Goal: Check status: Check status

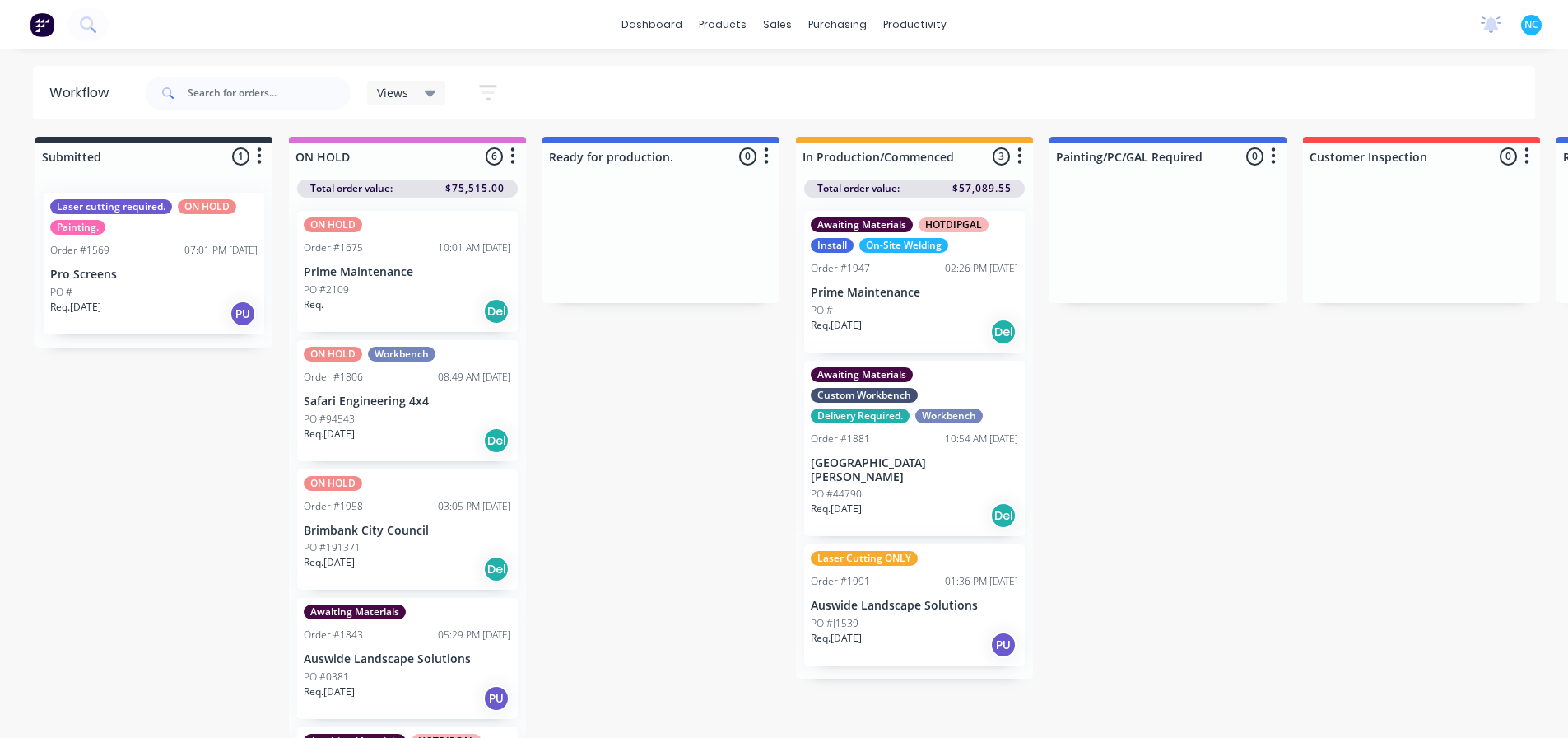
scroll to position [240, 0]
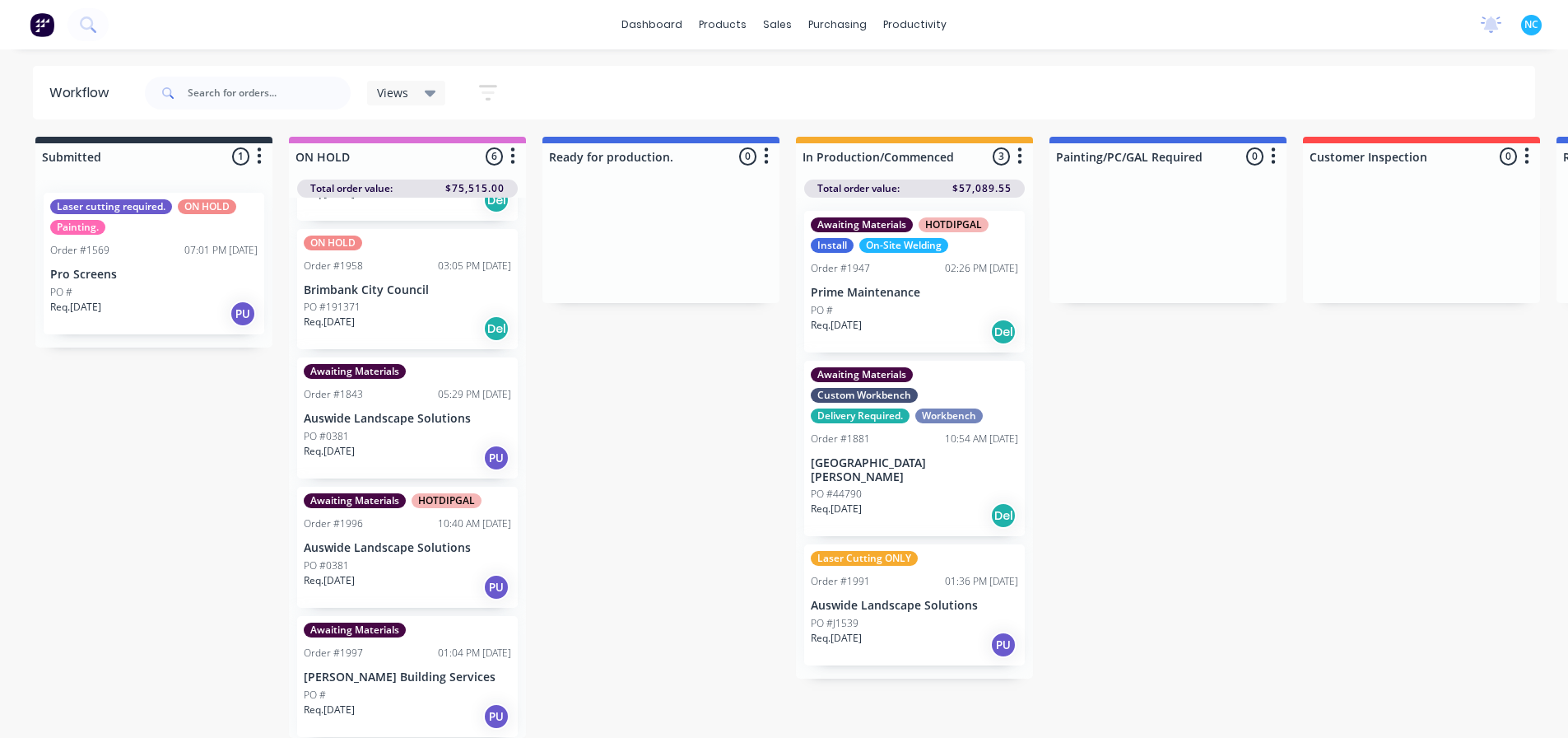
click at [726, 473] on div "Submitted 1 Sort By Created date Required date Order number Customer name Most …" at bounding box center [1480, 436] width 2984 height 601
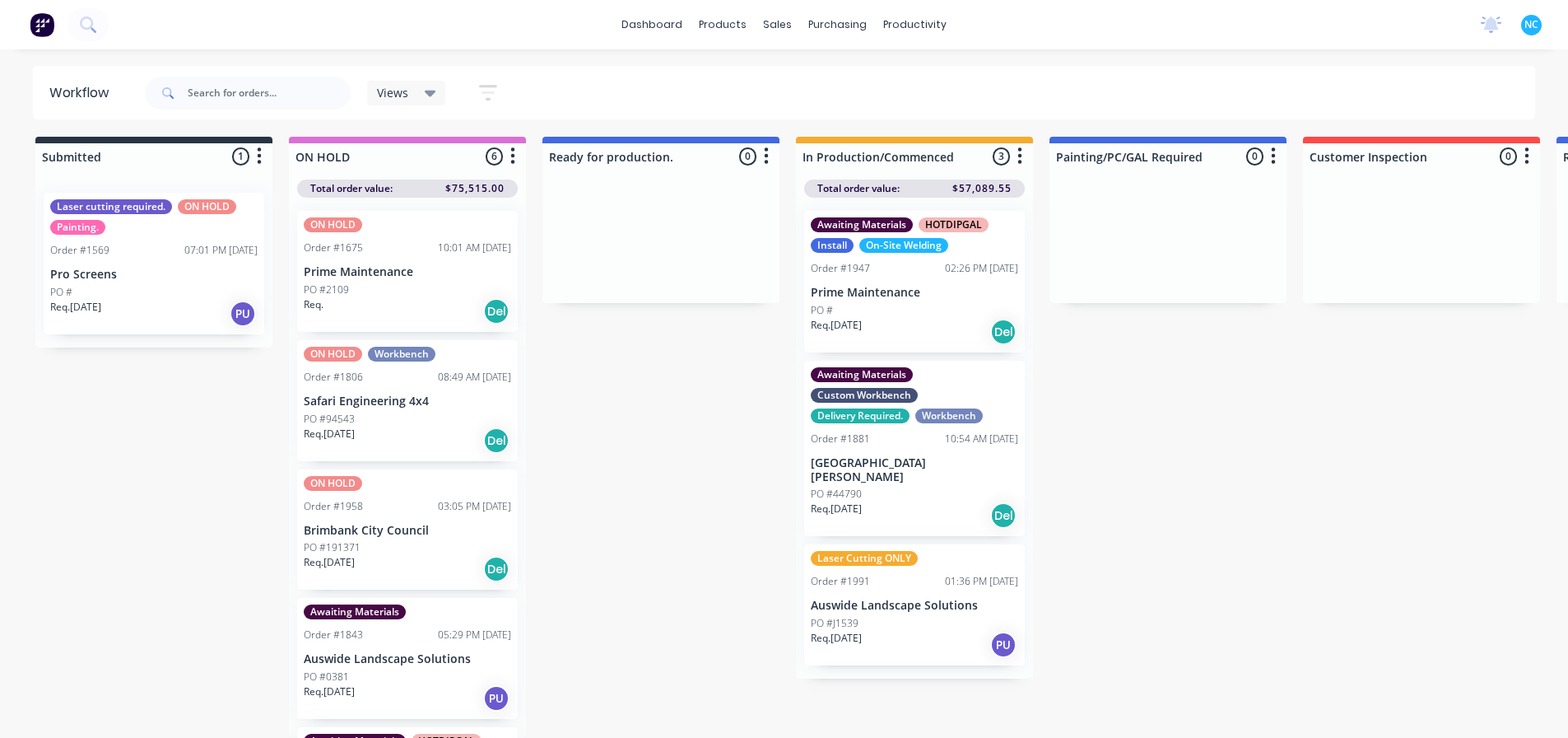
click at [420, 554] on div "Req. 29/06/25 Del" at bounding box center [407, 568] width 208 height 28
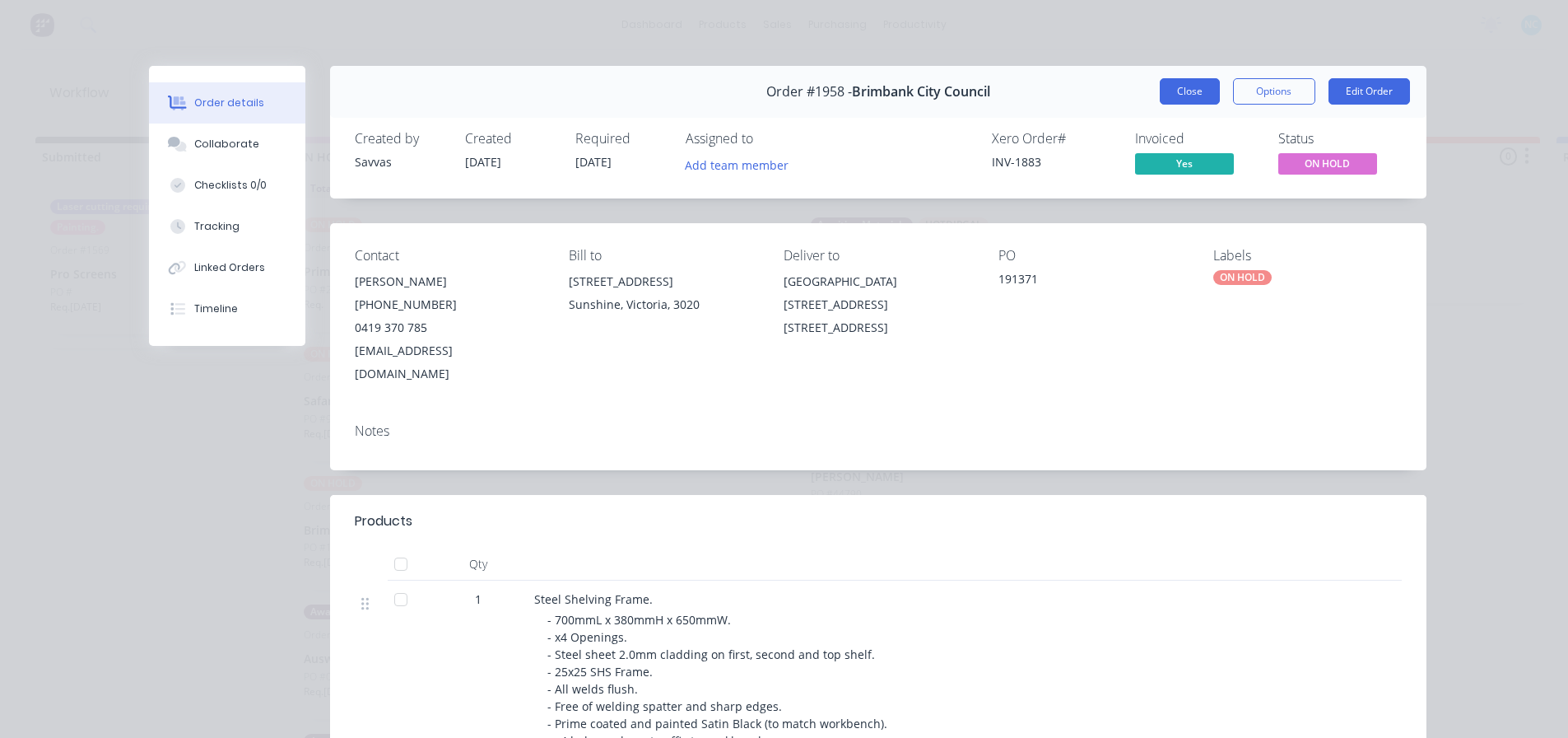
click at [1186, 93] on button "Close" at bounding box center [1189, 90] width 61 height 26
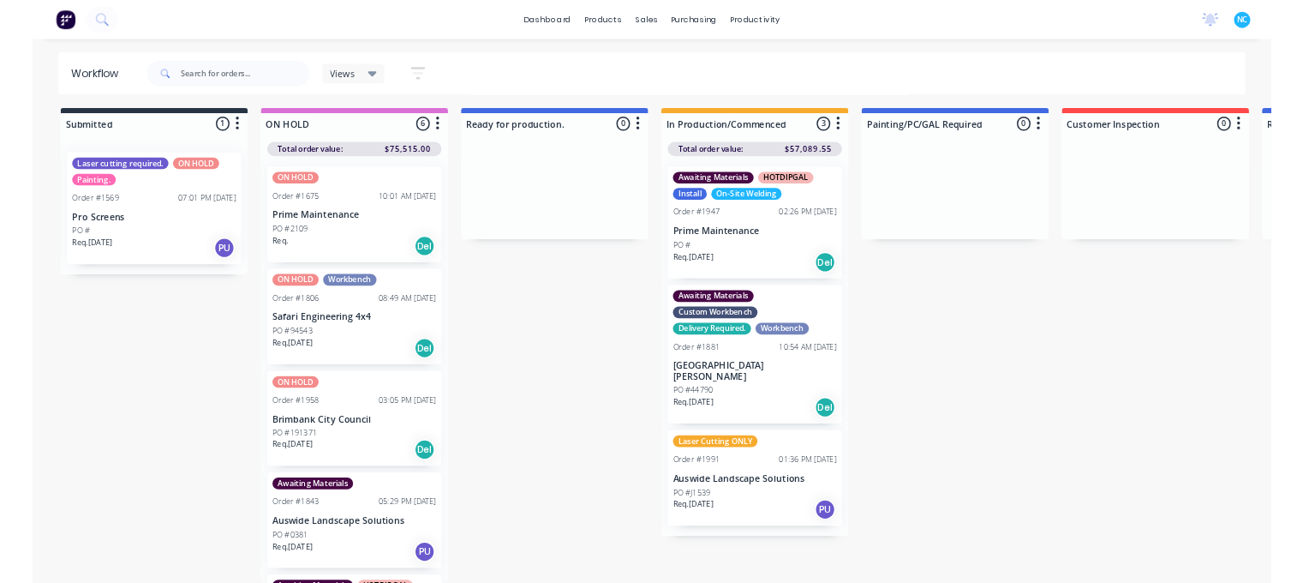
scroll to position [16, 0]
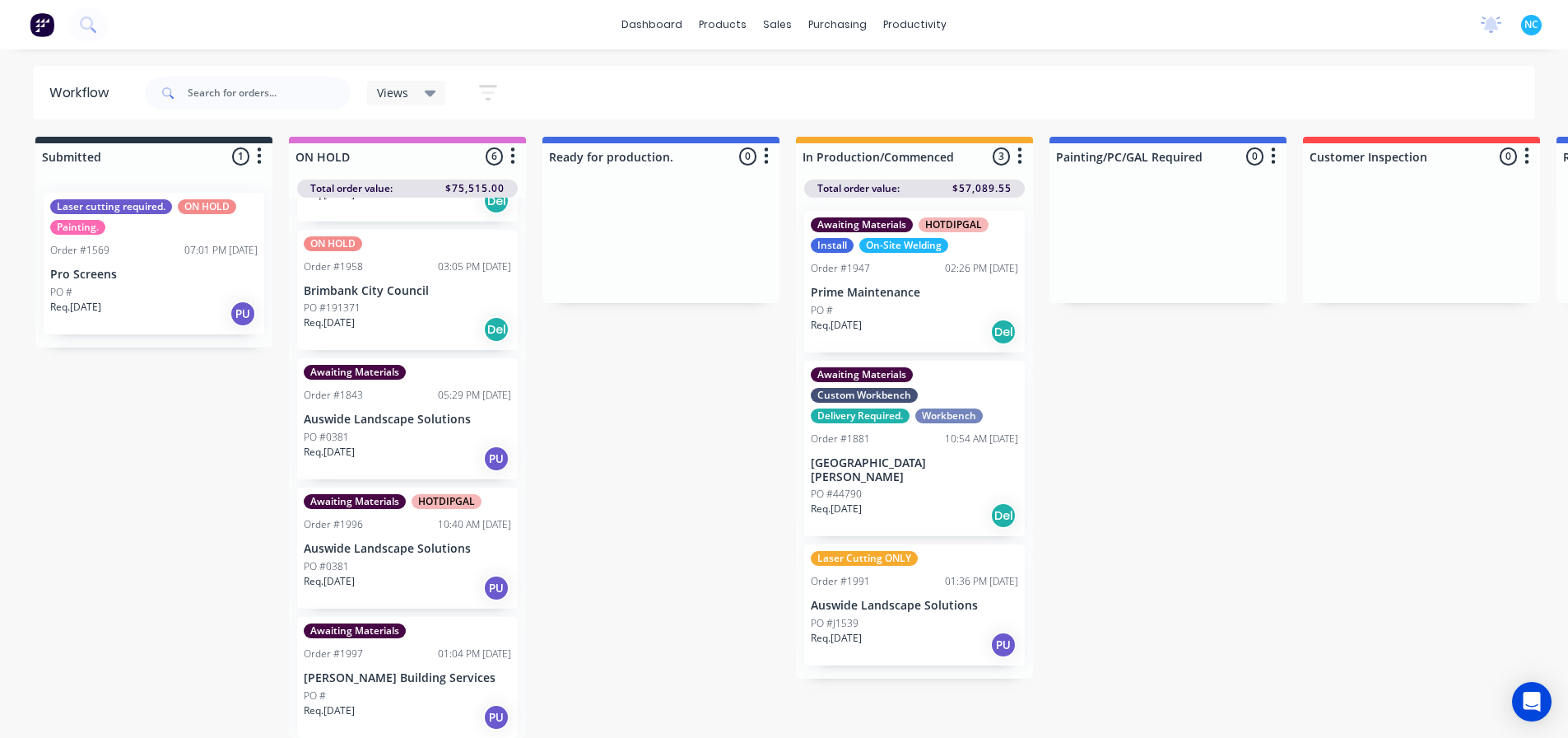
scroll to position [240, 0]
click at [408, 558] on div "PO #0381" at bounding box center [407, 565] width 208 height 14
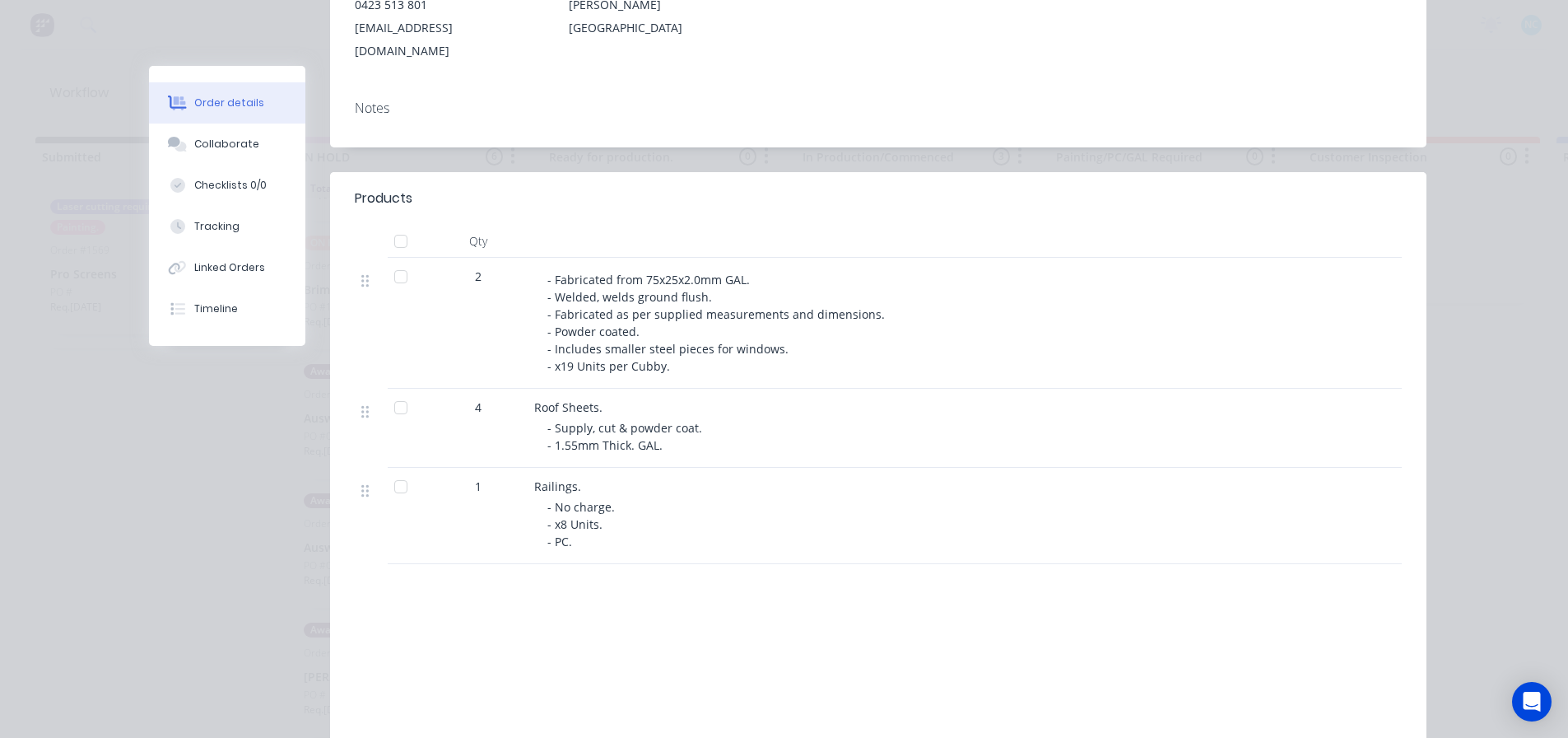
scroll to position [330, 0]
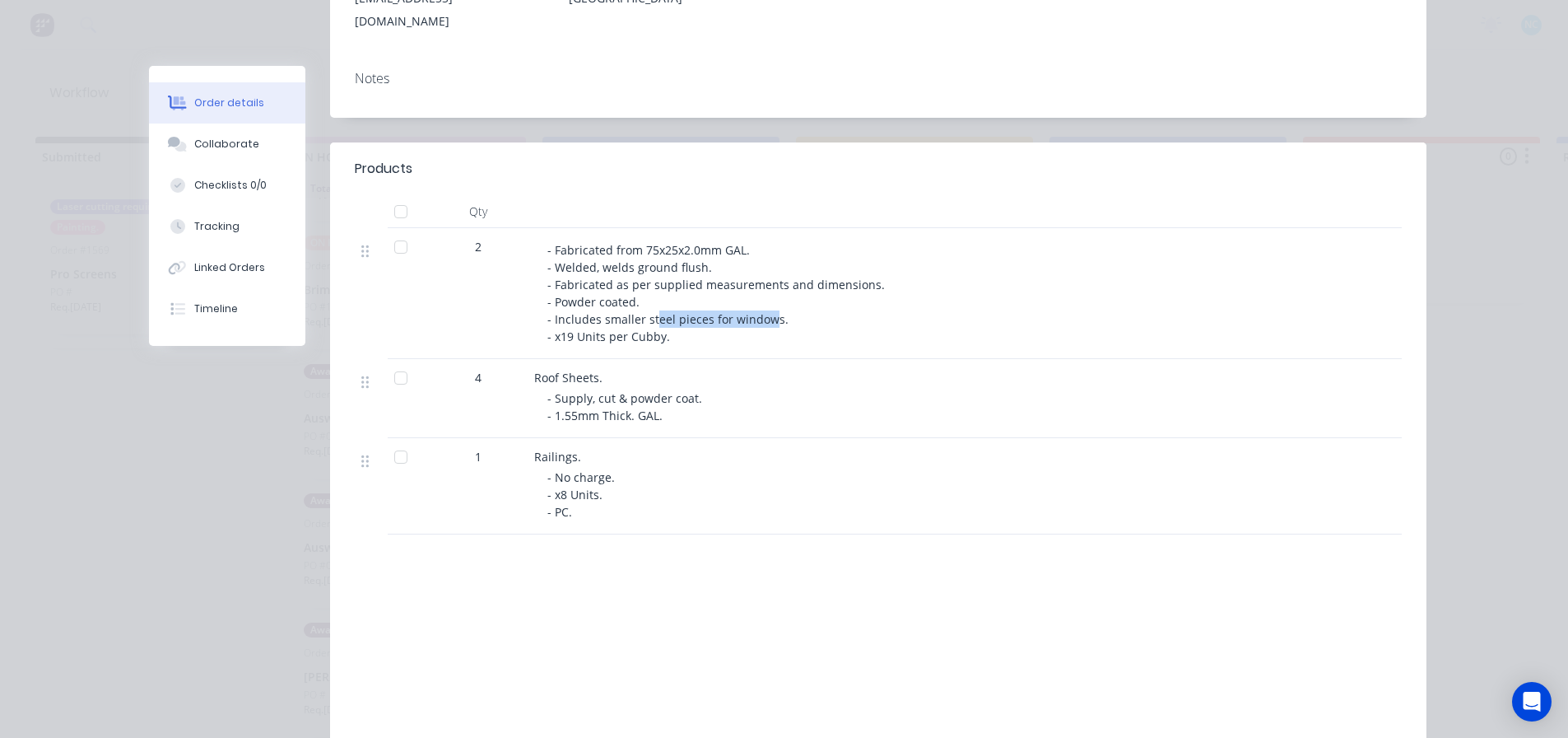
drag, startPoint x: 648, startPoint y: 302, endPoint x: 763, endPoint y: 299, distance: 115.0
click at [763, 299] on span "- Fabricated from 75x25x2.0mm GAL. - Welded, welds ground flush. - Fabricated a…" at bounding box center [718, 293] width 341 height 102
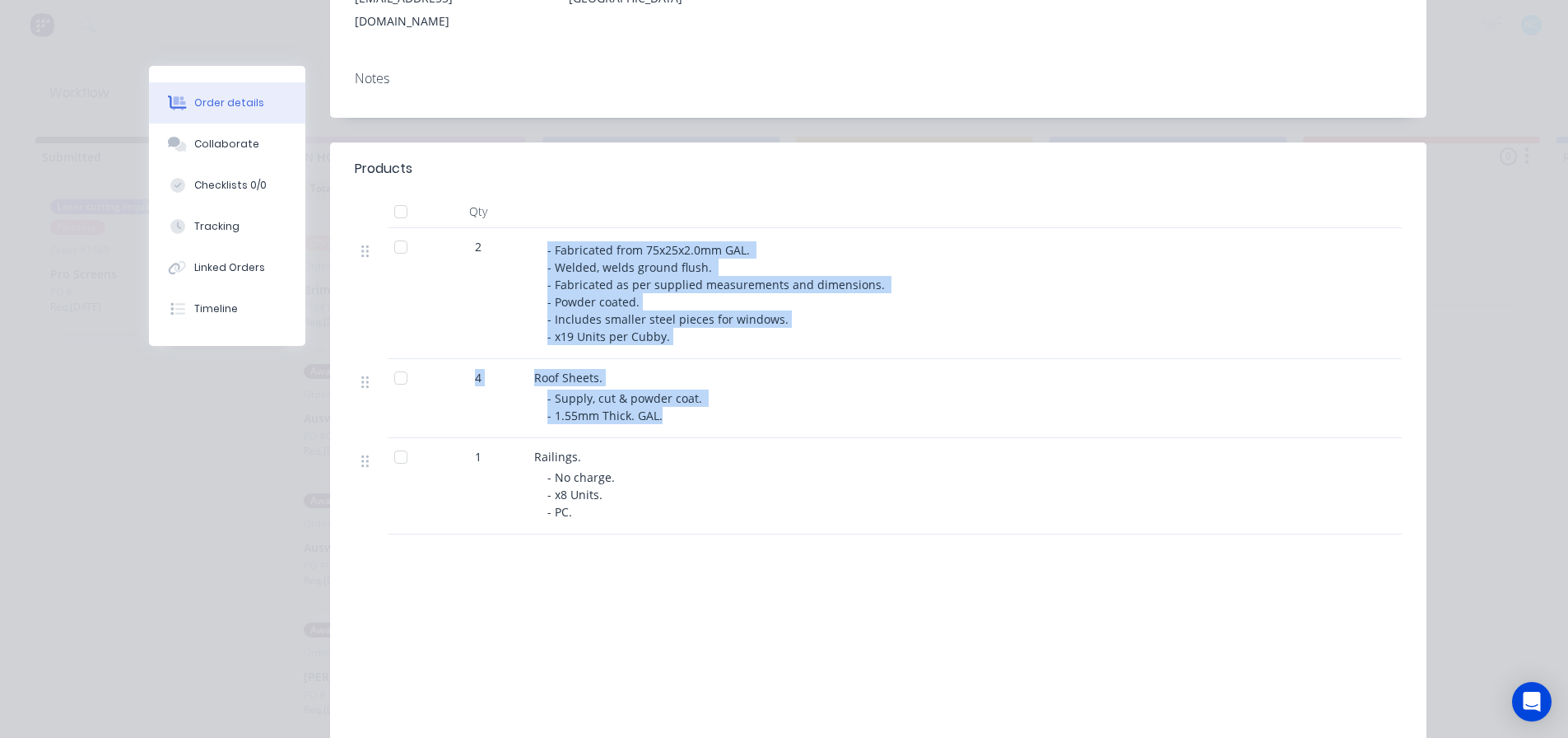
drag, startPoint x: 539, startPoint y: 235, endPoint x: 907, endPoint y: 393, distance: 400.5
click at [791, 390] on div "2 - Fabricated from 75x25x2.0mm GAL. - Welded, welds ground flush. - Fabricated…" at bounding box center [878, 381] width 1047 height 307
click at [791, 411] on div "Roof Sheets. - Supply, cut & powder coat. - 1.55mm Thick. GAL." at bounding box center [856, 399] width 658 height 79
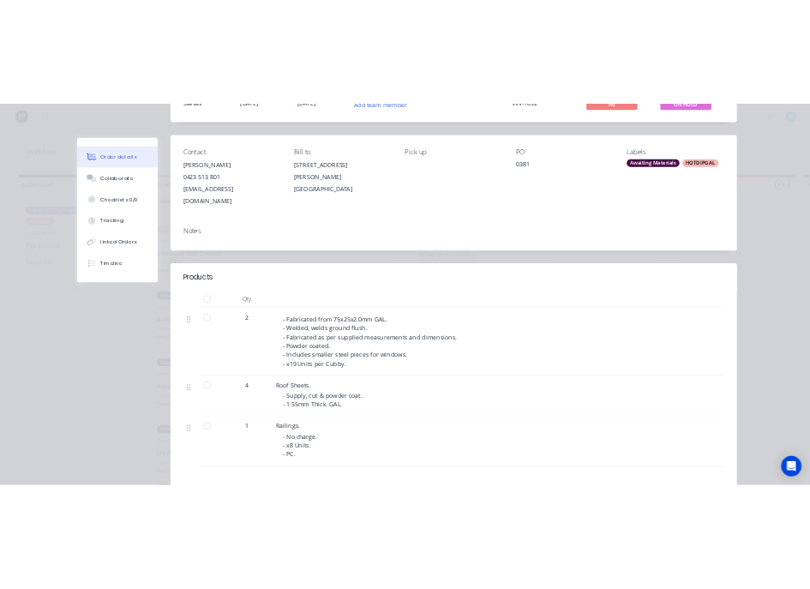
scroll to position [0, 0]
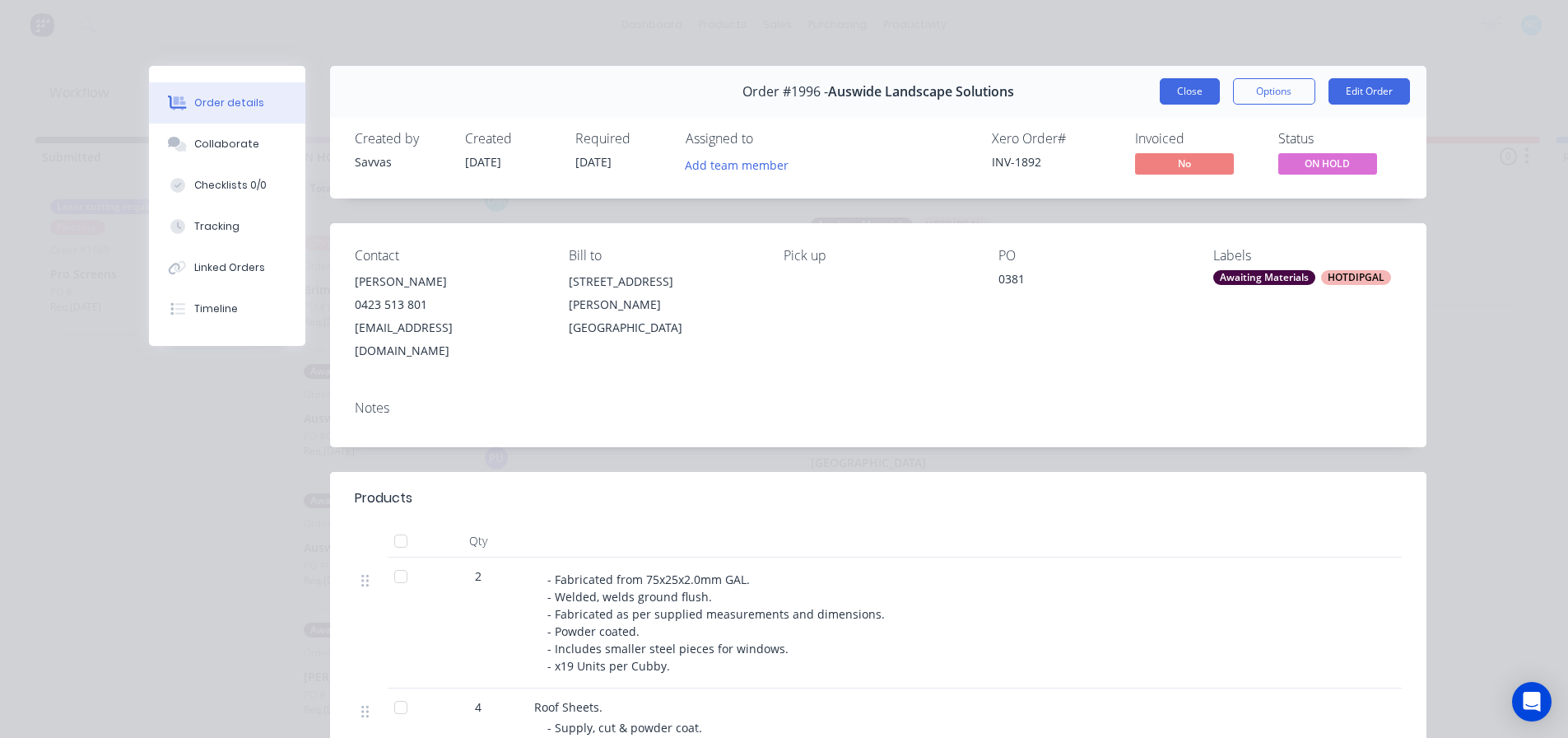
click at [791, 91] on button "Close" at bounding box center [1189, 90] width 61 height 26
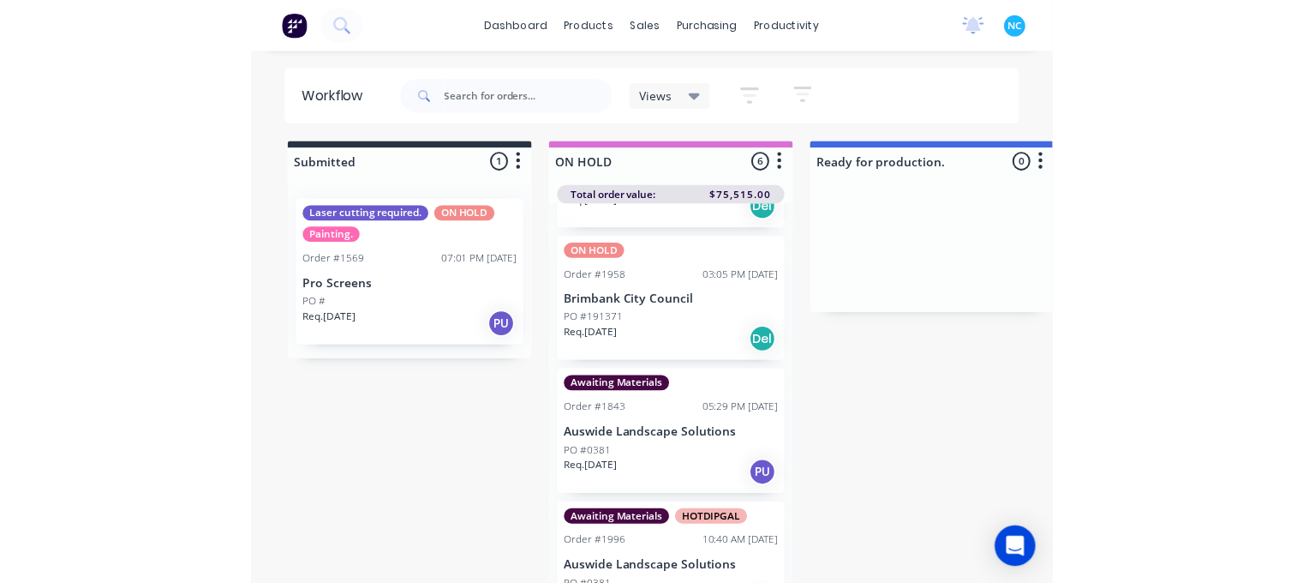
scroll to position [250, 0]
